Goal: Information Seeking & Learning: Check status

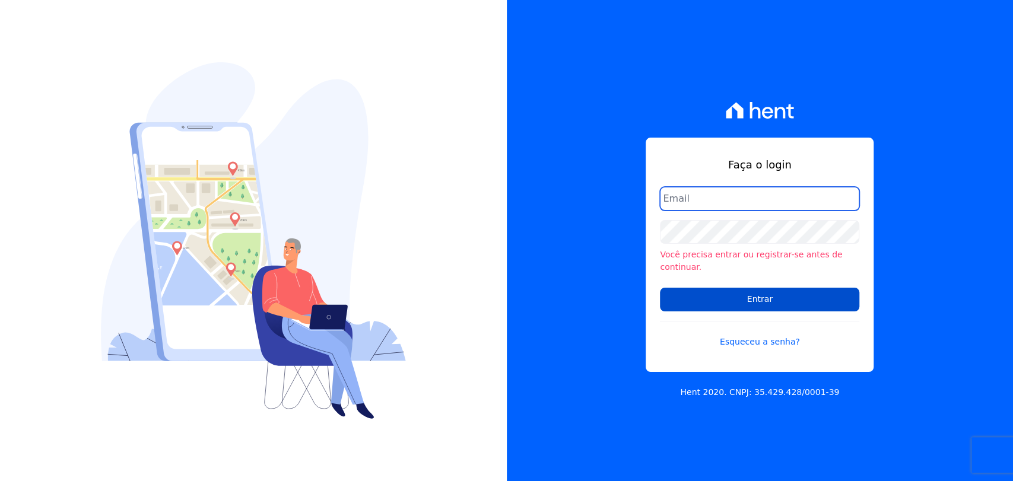
type input "mayara@citizenurbanismo.com.br"
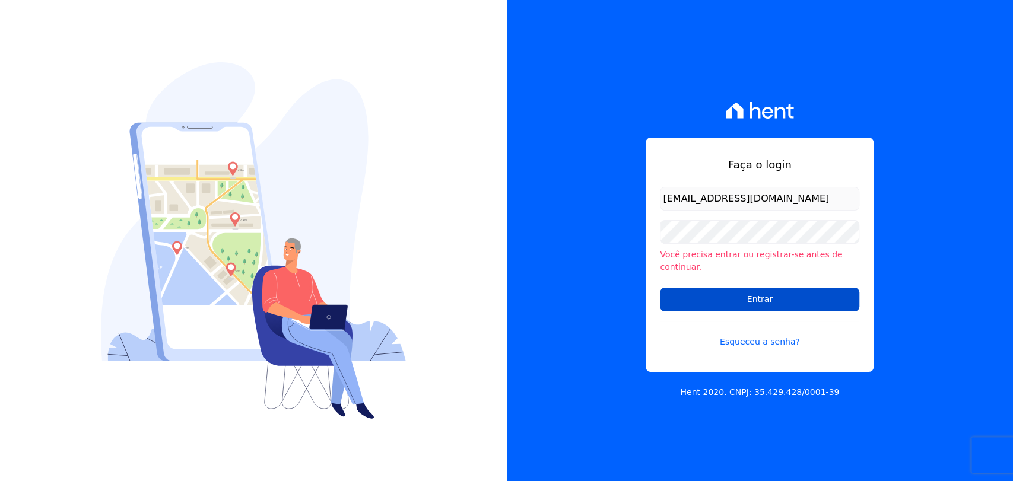
click at [683, 295] on input "Entrar" at bounding box center [759, 300] width 199 height 24
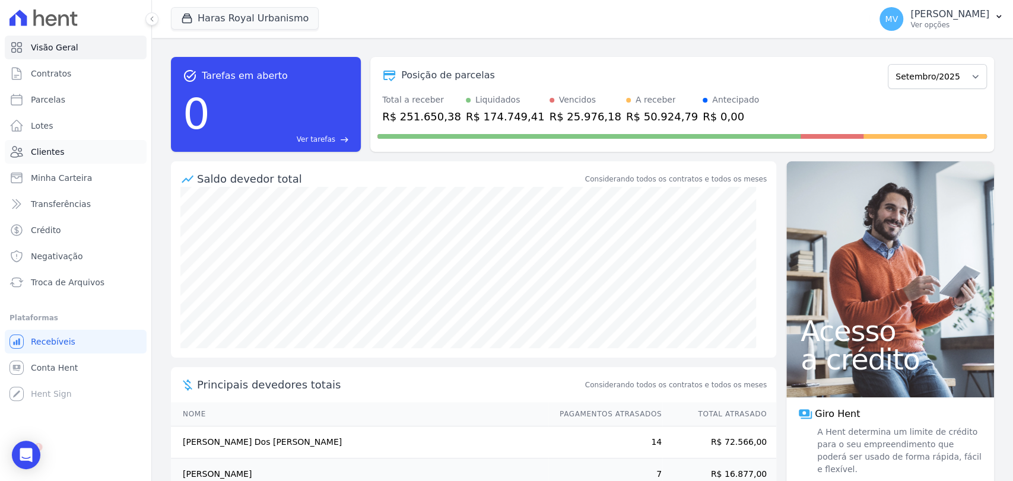
click at [48, 152] on span "Clientes" at bounding box center [47, 152] width 33 height 12
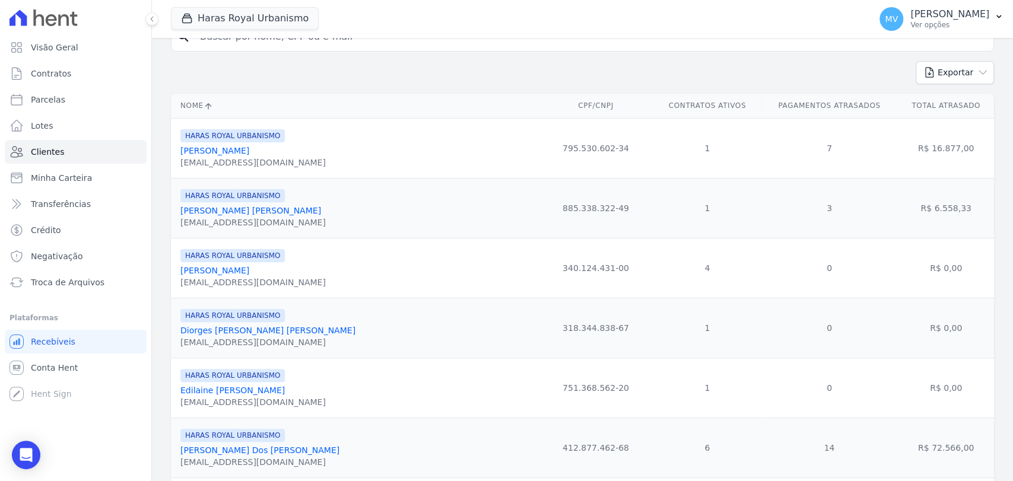
scroll to position [119, 0]
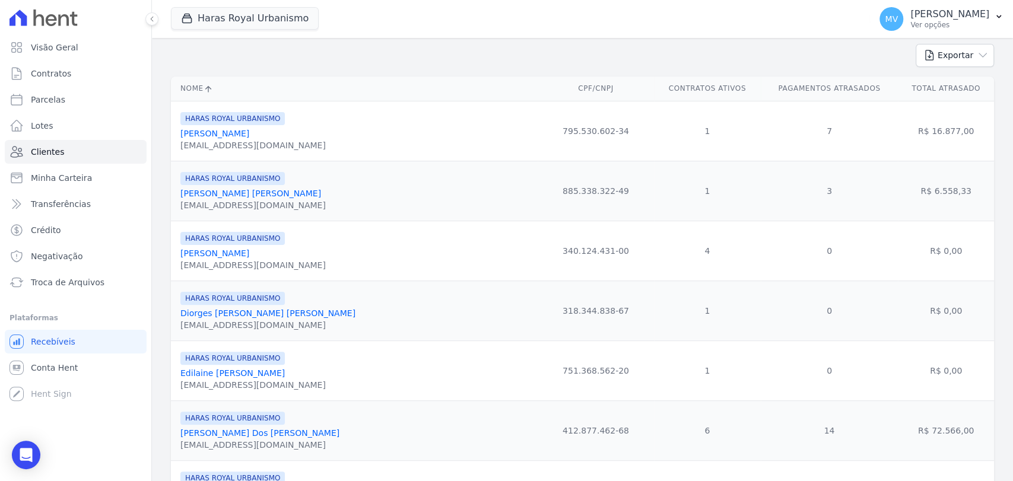
click at [204, 196] on link "[PERSON_NAME] [PERSON_NAME]" at bounding box center [250, 193] width 141 height 9
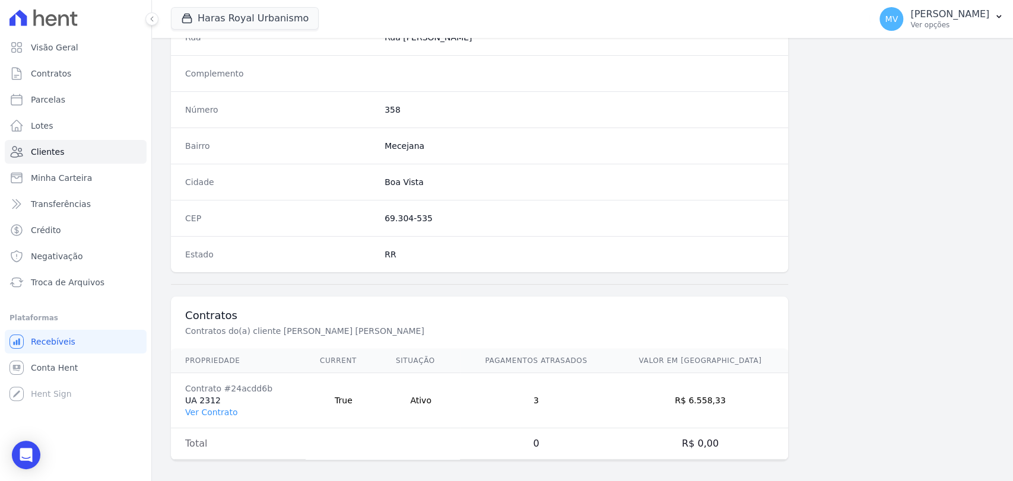
scroll to position [625, 0]
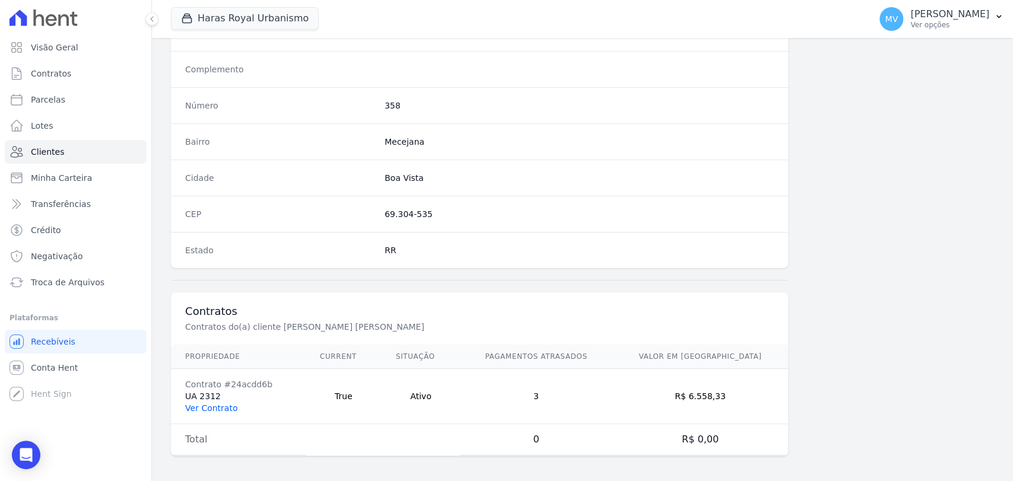
click at [201, 403] on link "Ver Contrato" at bounding box center [211, 407] width 52 height 9
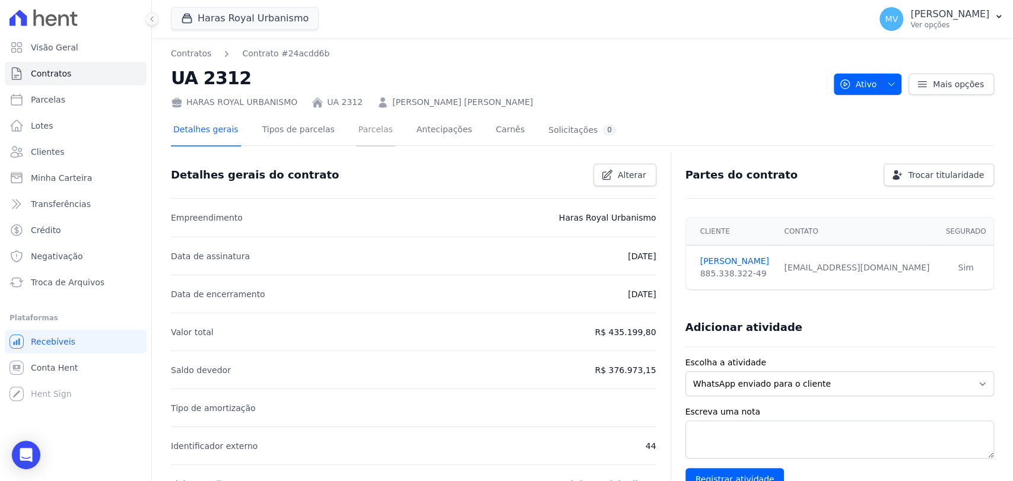
click at [356, 126] on link "Parcelas" at bounding box center [375, 130] width 39 height 31
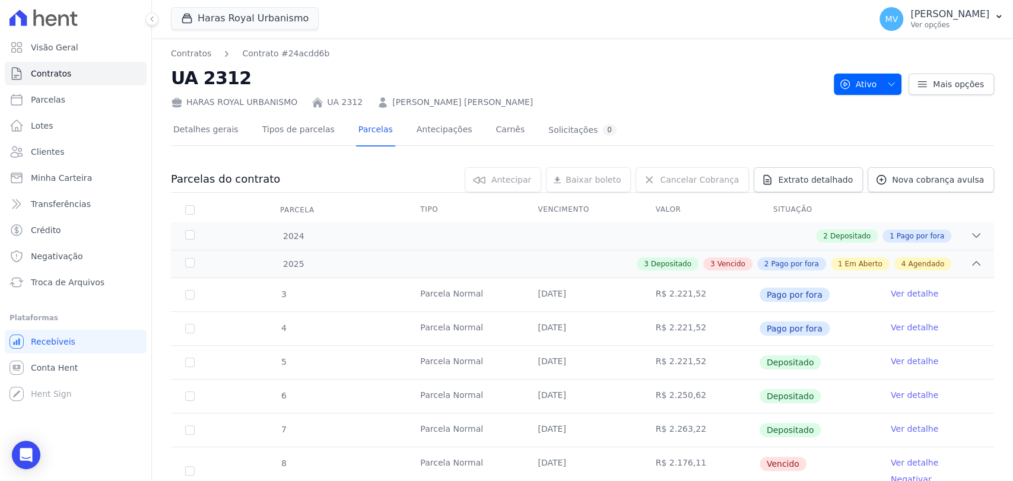
drag, startPoint x: 1009, startPoint y: 122, endPoint x: 1002, endPoint y: 282, distance: 159.8
click at [635, 50] on nav "Contratos Contrato #24acdd6b" at bounding box center [497, 53] width 653 height 12
drag, startPoint x: 299, startPoint y: 101, endPoint x: 473, endPoint y: 107, distance: 174.5
click at [473, 107] on div "HARAS ROYAL URBANISMO UA 2312 [PERSON_NAME] [PERSON_NAME]" at bounding box center [497, 99] width 653 height 17
copy div "UA 2312 [PERSON_NAME] [PERSON_NAME]"
